Goal: Check status: Check status

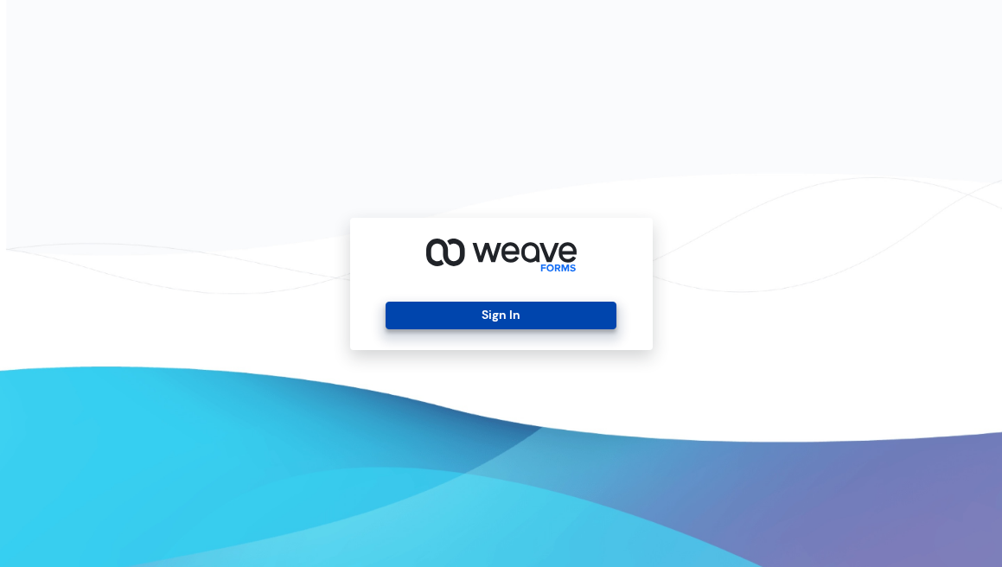
click at [506, 321] on button "Sign In" at bounding box center [500, 316] width 231 height 28
click at [474, 309] on button "Sign In" at bounding box center [500, 316] width 231 height 28
